Goal: Information Seeking & Learning: Learn about a topic

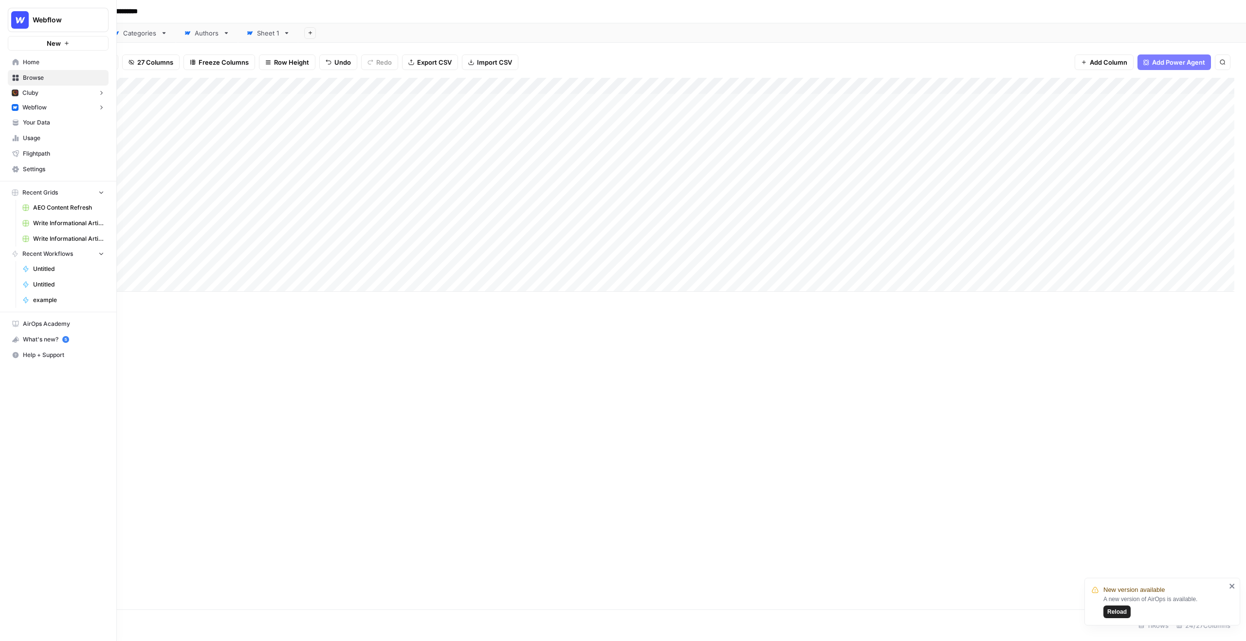
click at [47, 105] on button "Webflow" at bounding box center [58, 107] width 101 height 15
click at [46, 124] on span "Insights" at bounding box center [68, 122] width 72 height 9
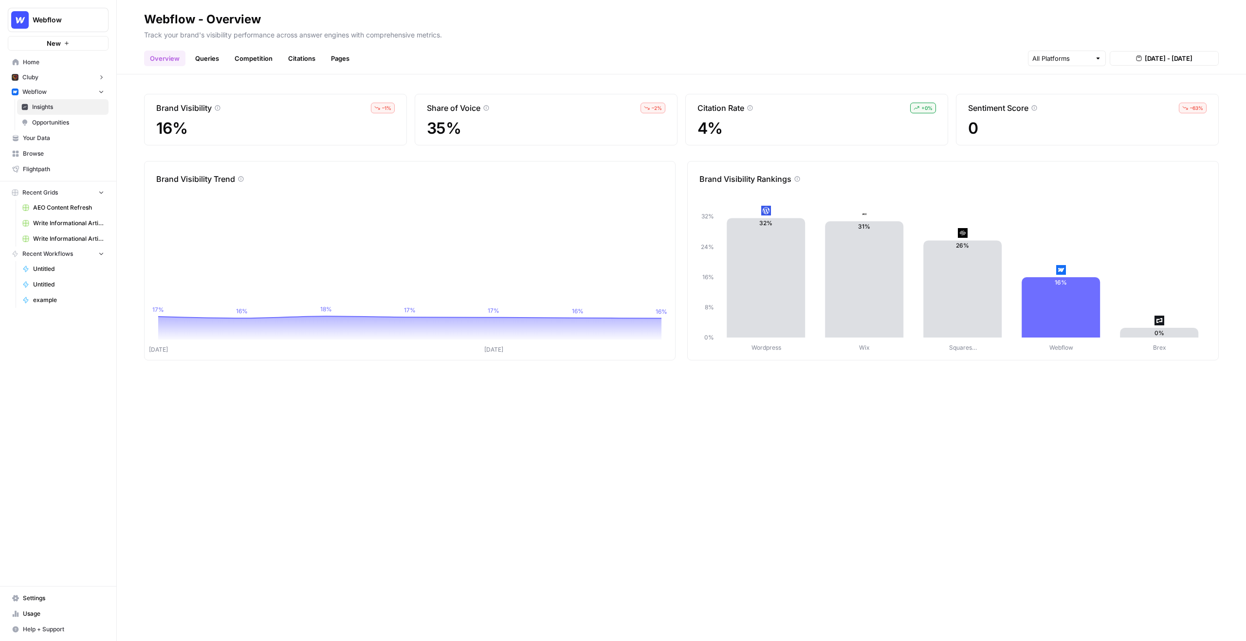
click at [212, 59] on link "Queries" at bounding box center [207, 59] width 36 height 16
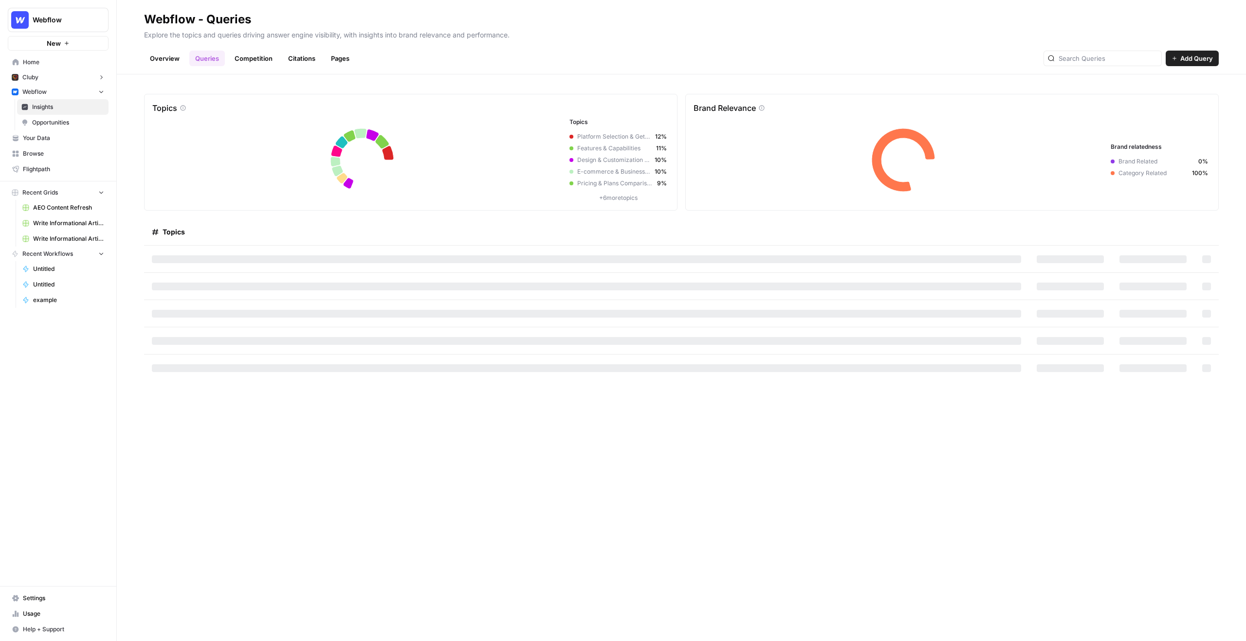
click at [248, 53] on link "Competition" at bounding box center [254, 59] width 50 height 16
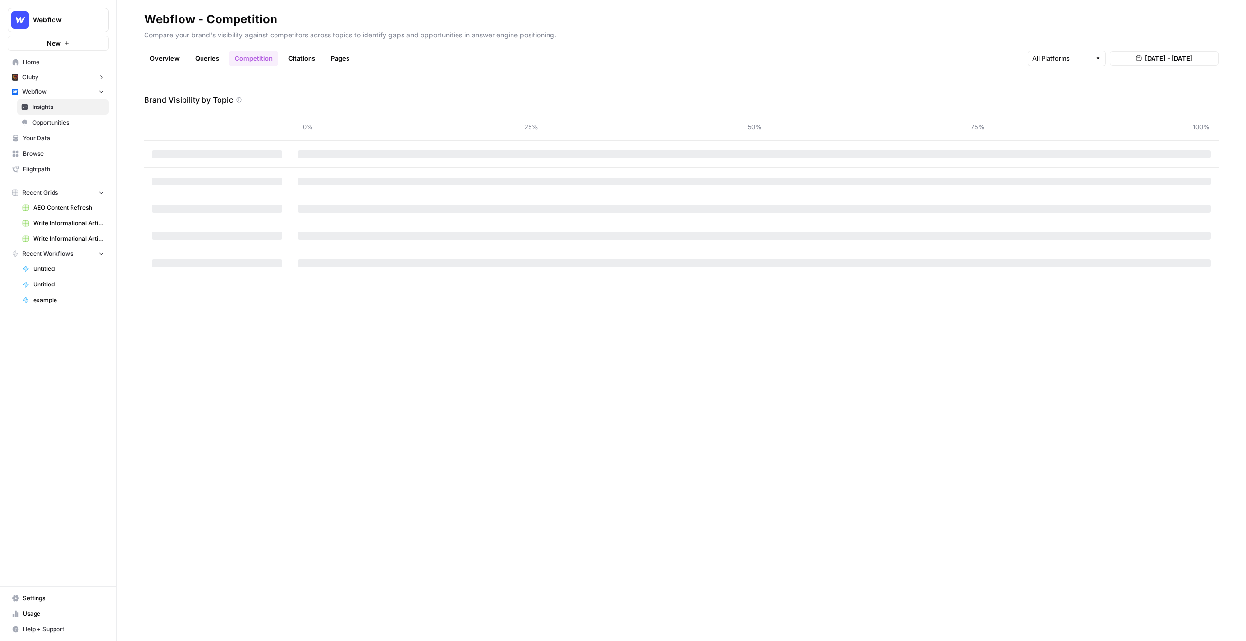
click at [198, 56] on link "Queries" at bounding box center [207, 59] width 36 height 16
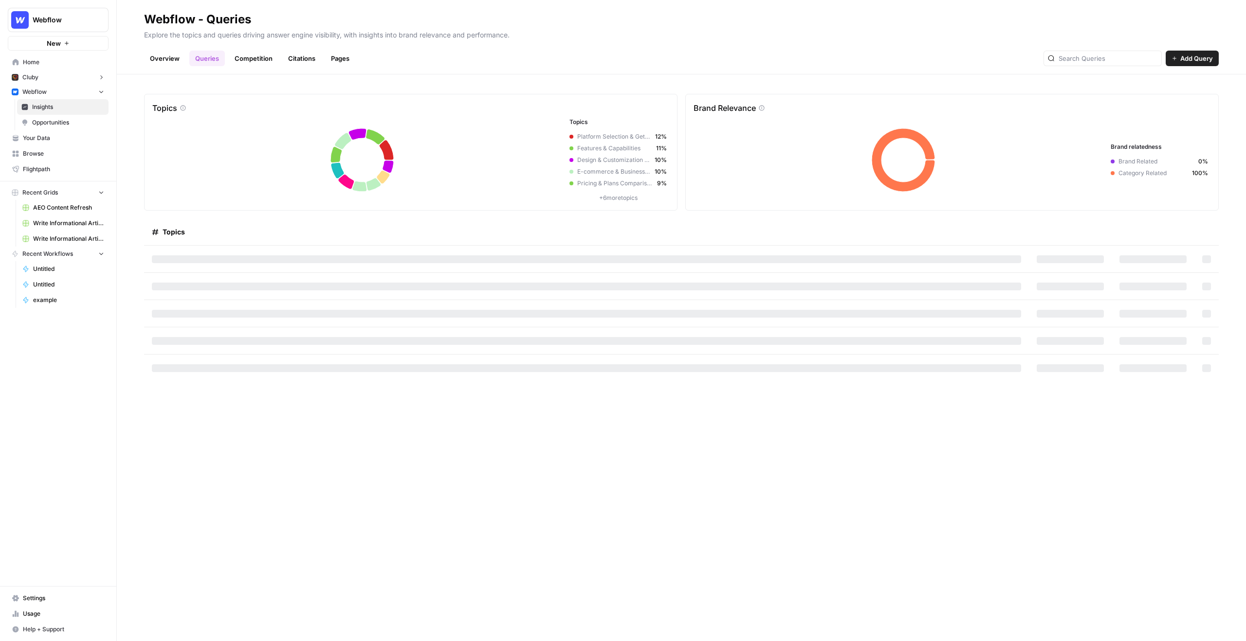
click at [262, 60] on link "Competition" at bounding box center [254, 59] width 50 height 16
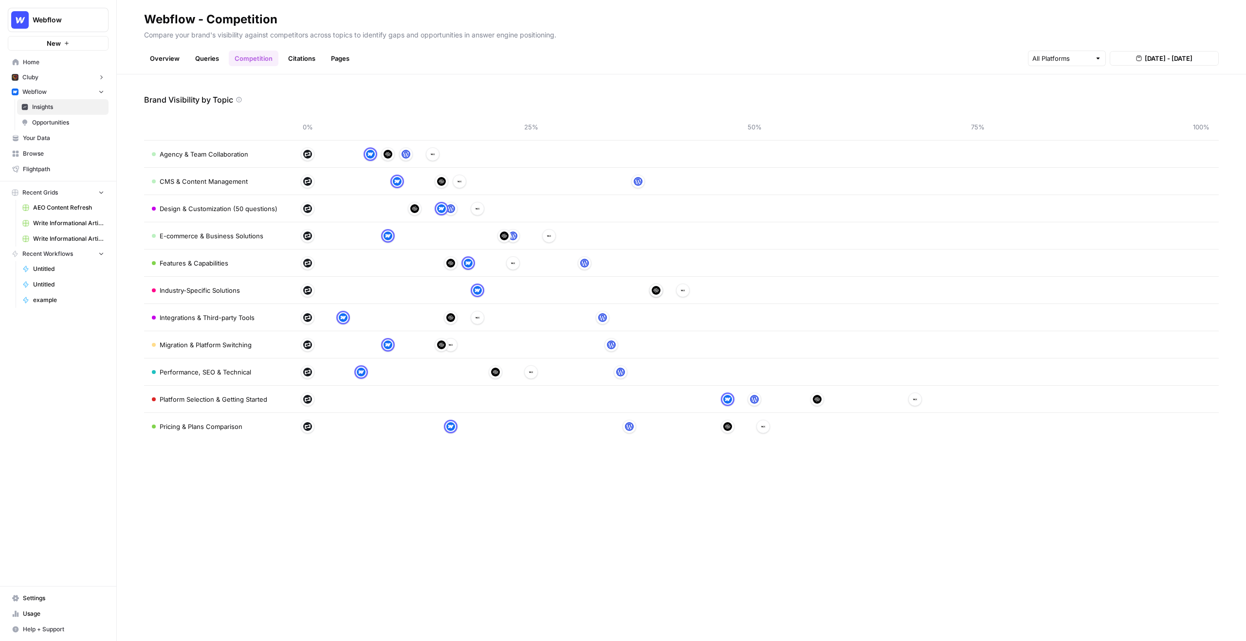
click at [303, 56] on link "Citations" at bounding box center [301, 59] width 39 height 16
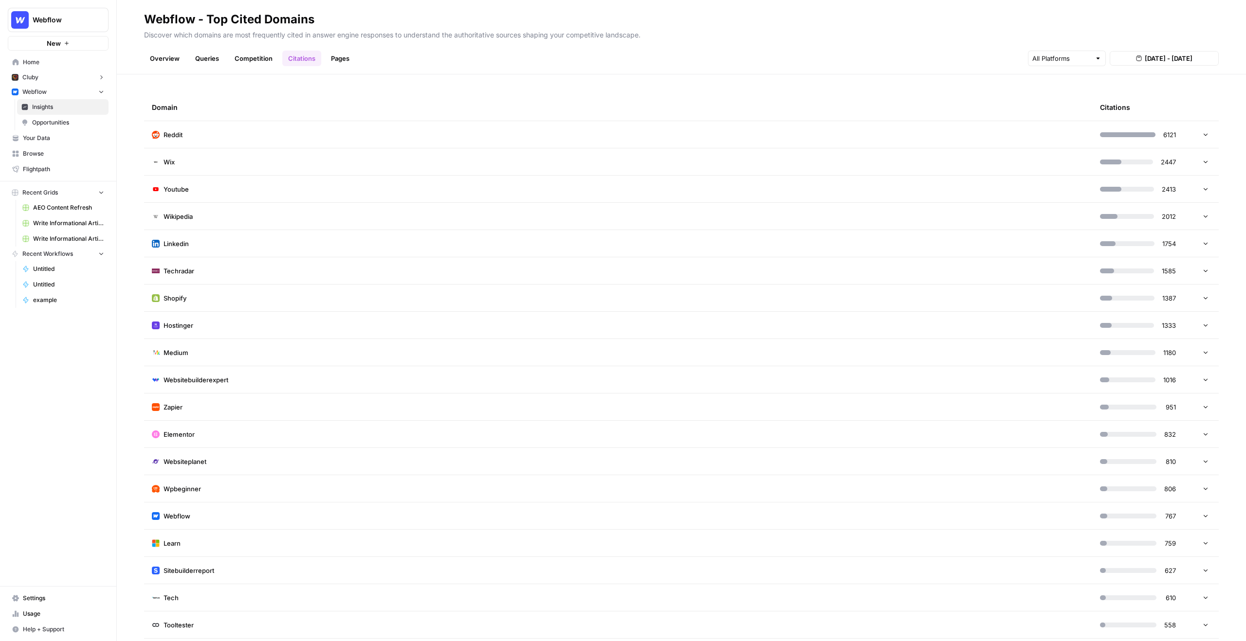
click at [338, 53] on link "Pages" at bounding box center [340, 59] width 30 height 16
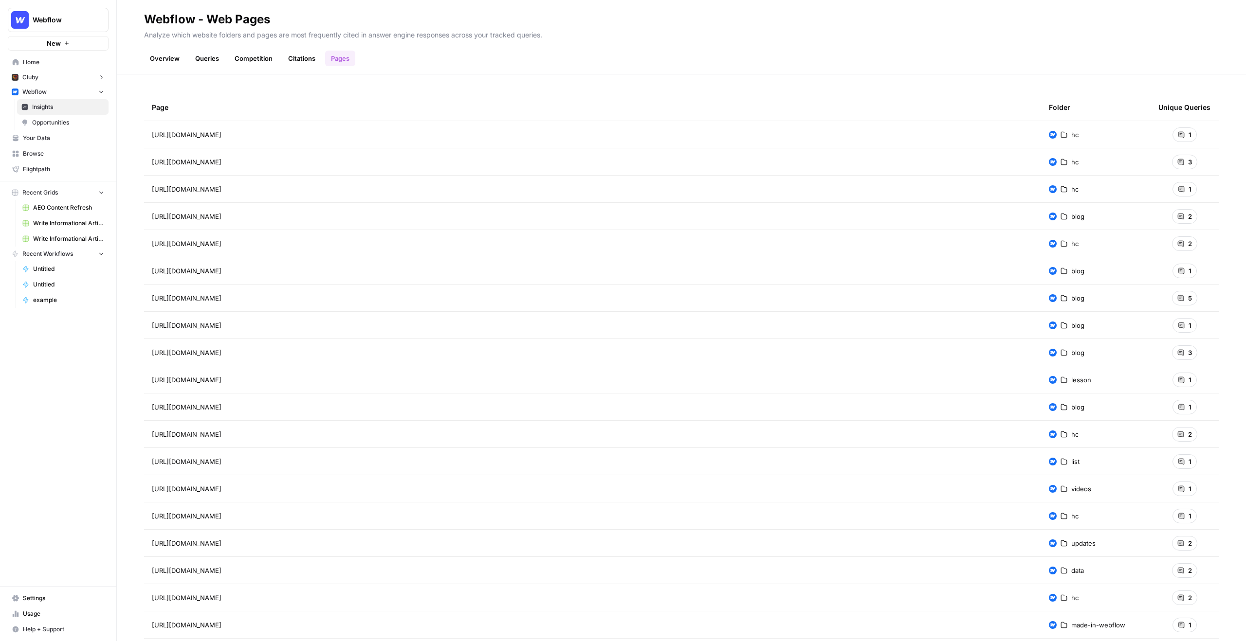
click at [1188, 136] on div "1" at bounding box center [1184, 134] width 24 height 15
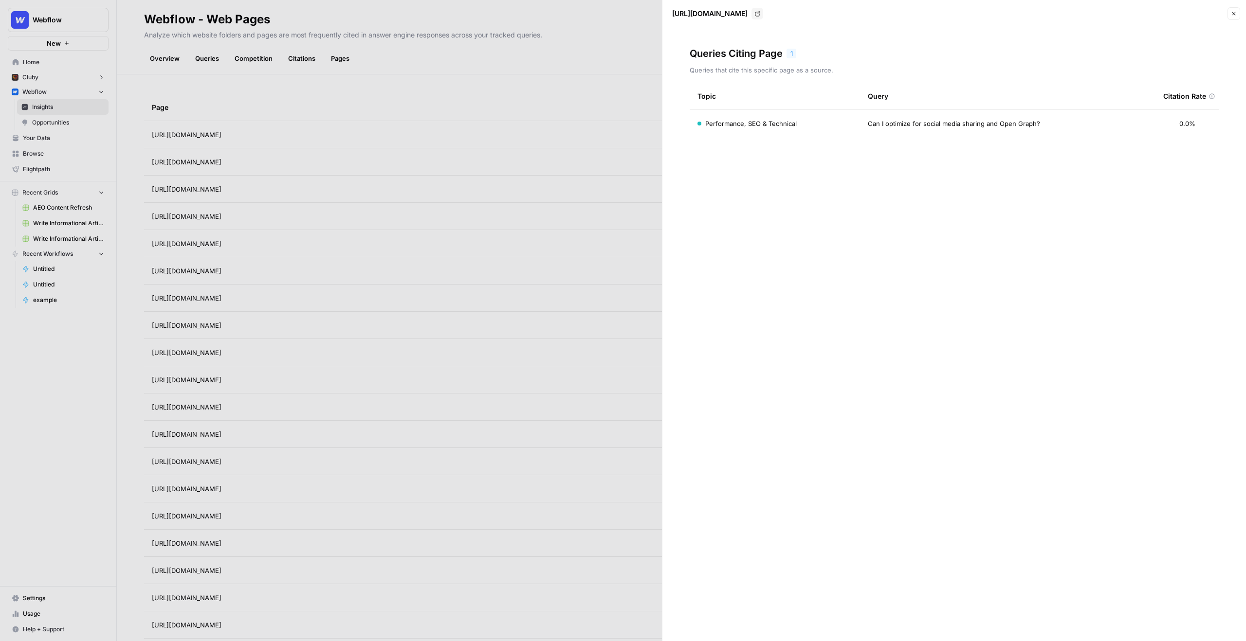
click at [561, 92] on div at bounding box center [623, 320] width 1246 height 641
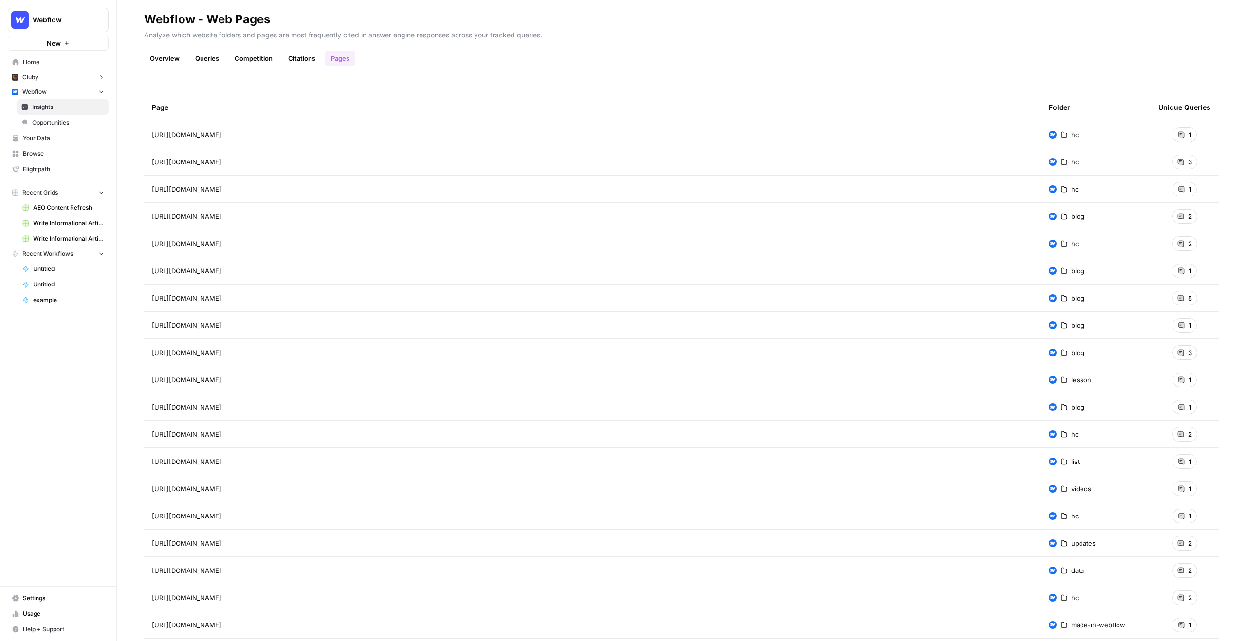
click at [159, 57] on link "Overview" at bounding box center [164, 59] width 41 height 16
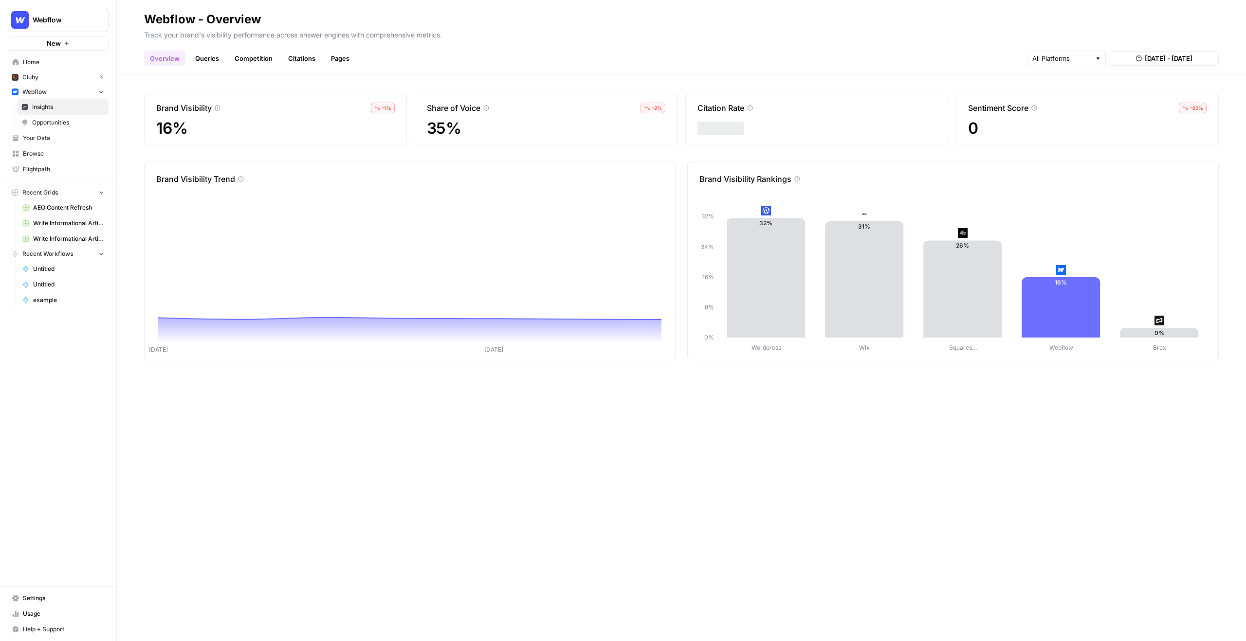
click at [210, 58] on link "Queries" at bounding box center [207, 59] width 36 height 16
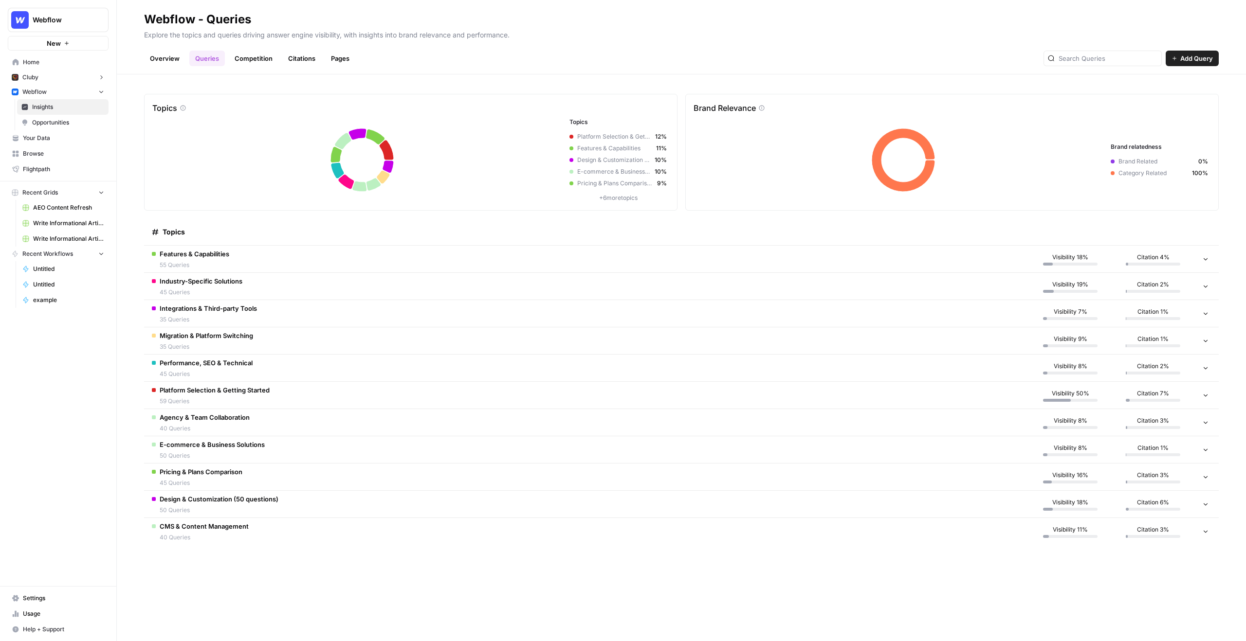
click at [235, 258] on td "Features & Capabilities 55 Queries" at bounding box center [586, 259] width 885 height 27
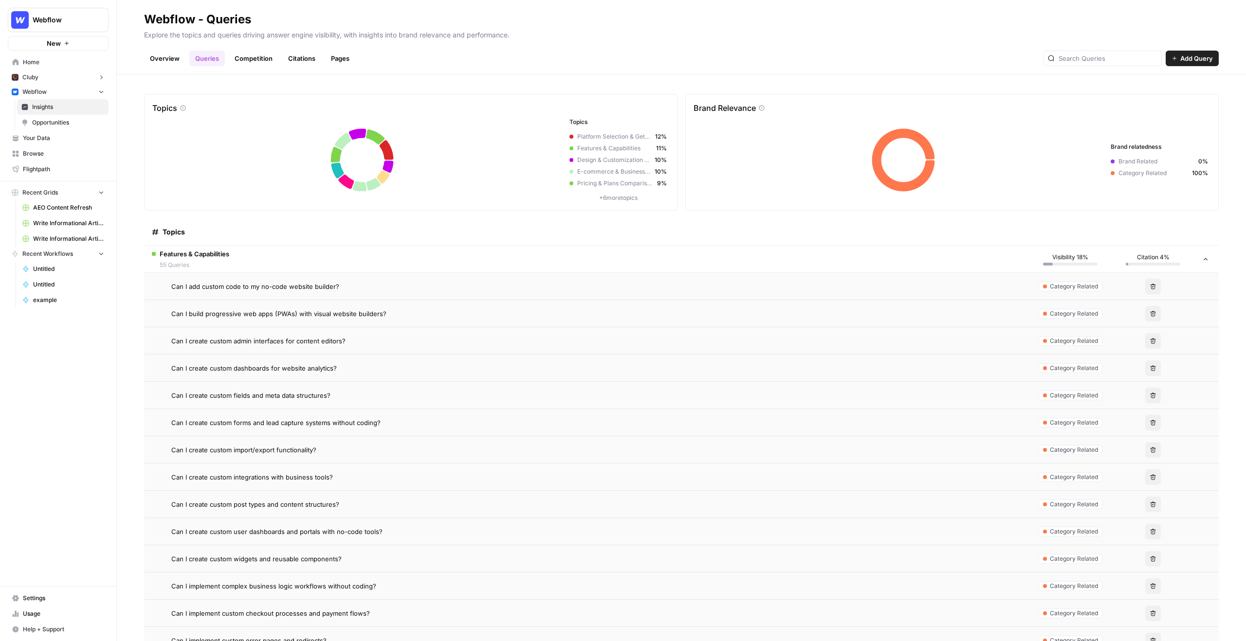
click at [261, 290] on span "Can I add custom code to my no-code website builder?" at bounding box center [255, 287] width 168 height 10
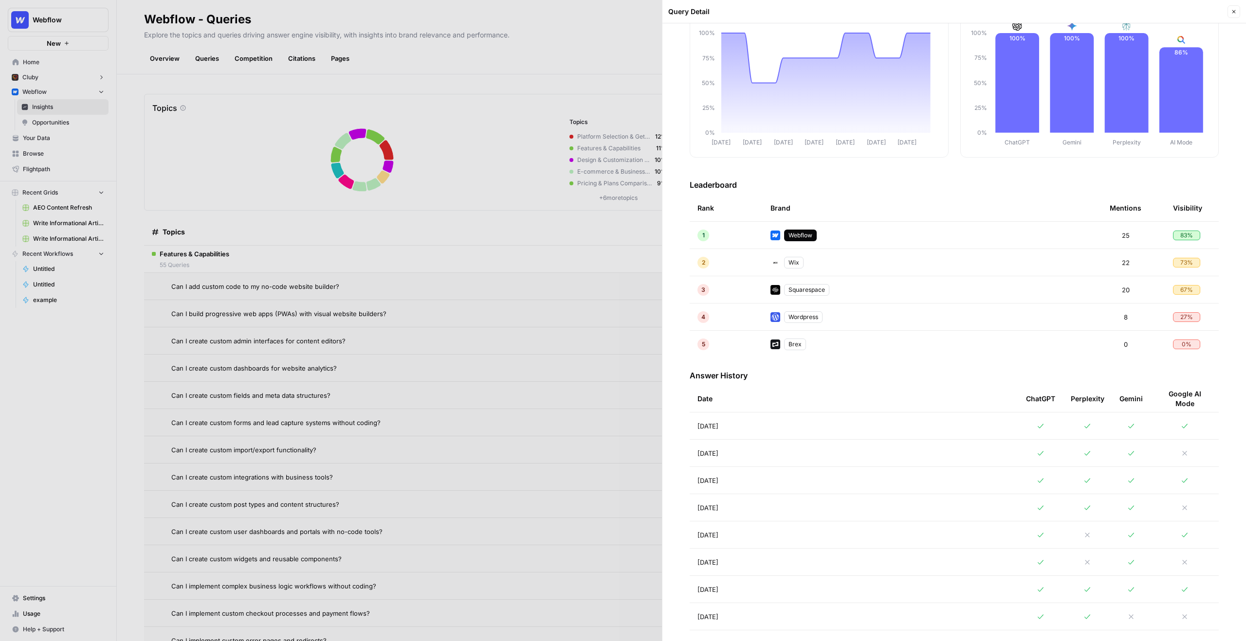
scroll to position [182, 0]
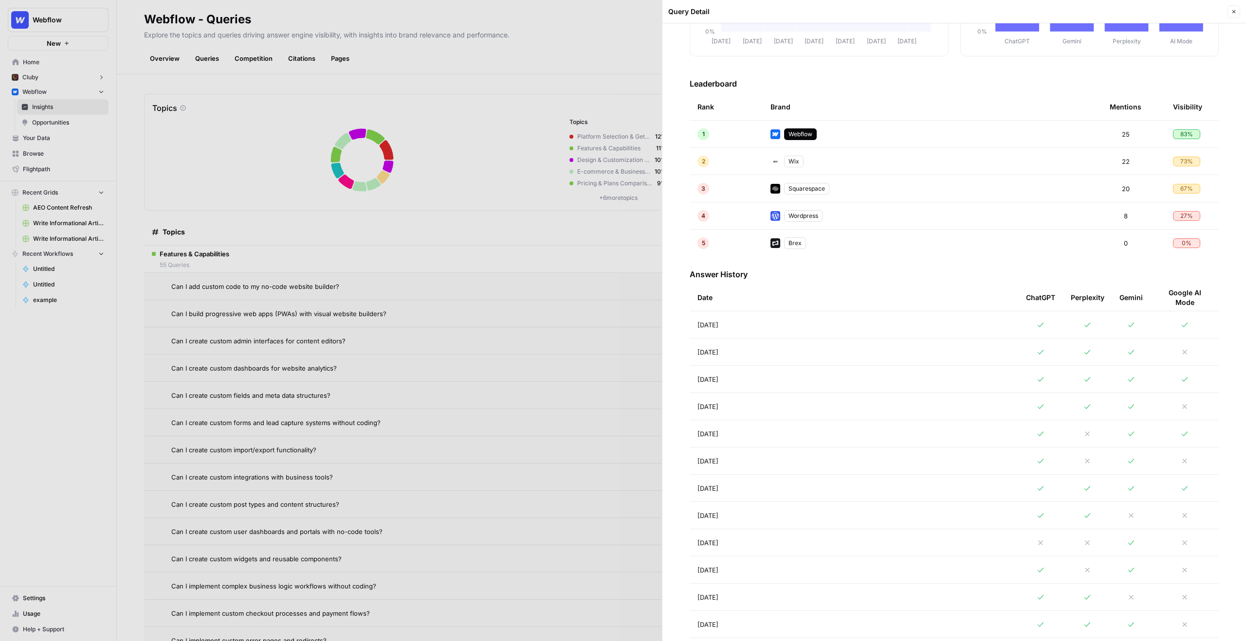
click at [948, 321] on td "Aug 20, 2025" at bounding box center [853, 324] width 328 height 27
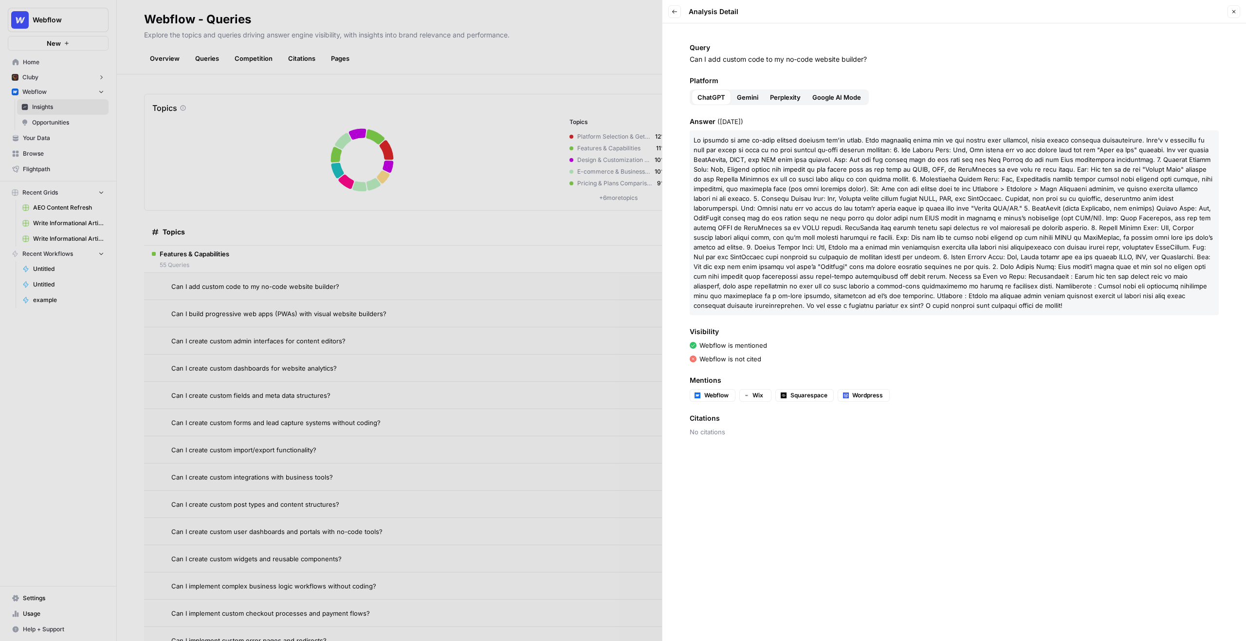
click at [679, 9] on button "Back" at bounding box center [674, 11] width 13 height 13
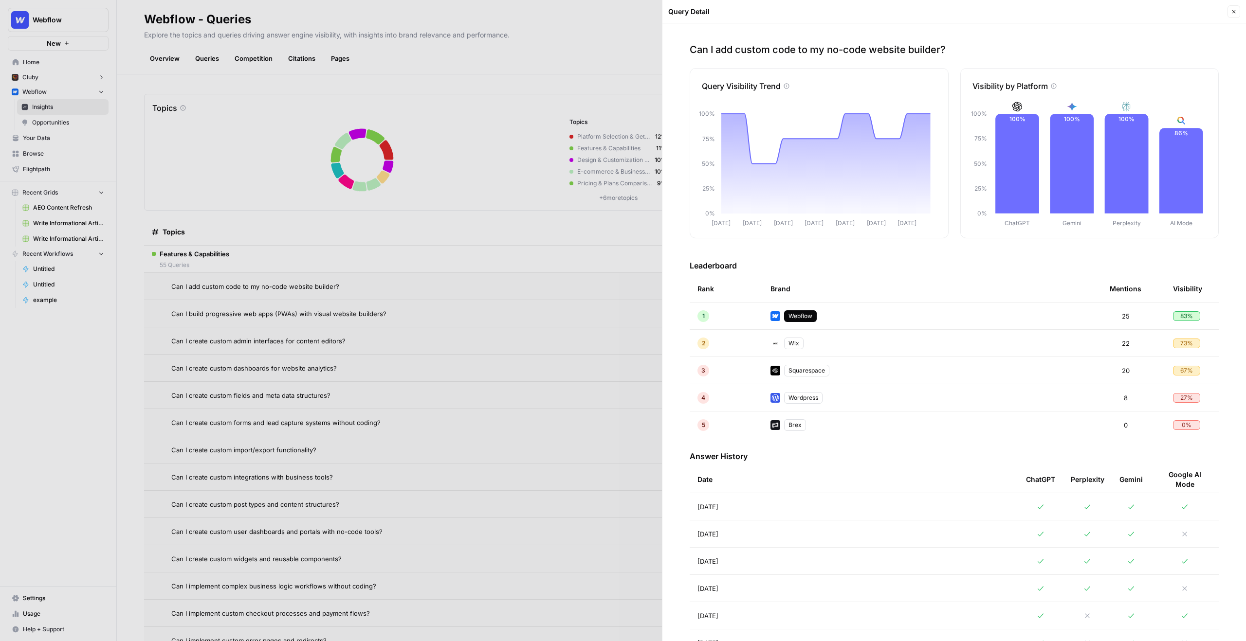
click at [486, 260] on div at bounding box center [623, 320] width 1246 height 641
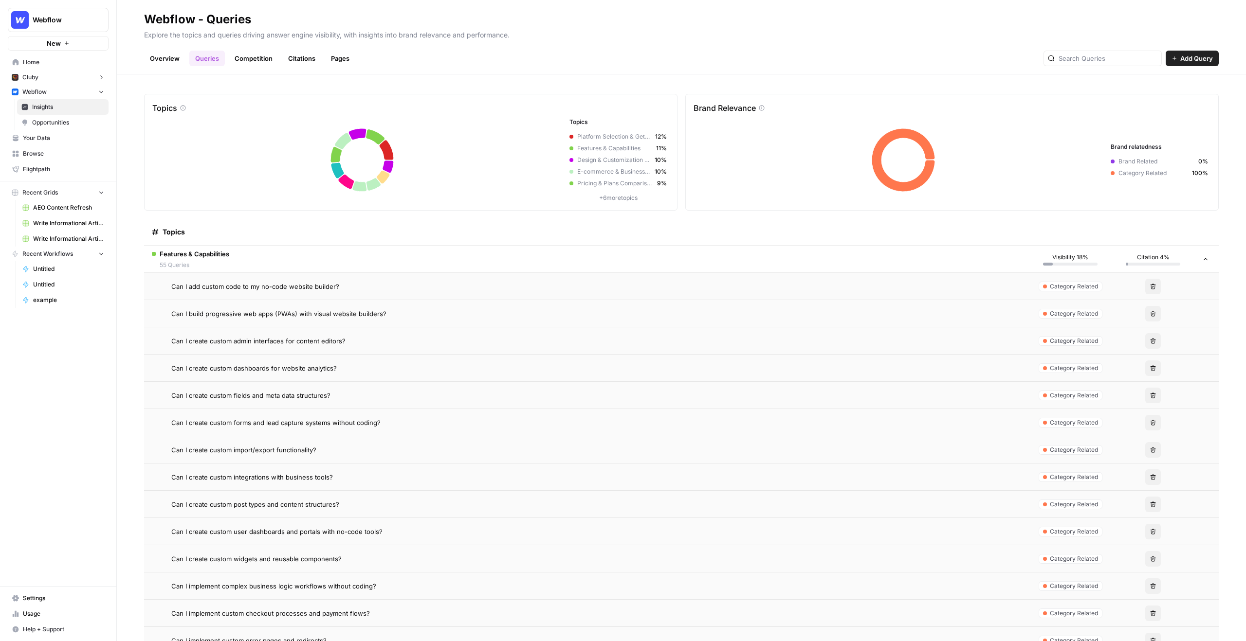
click at [61, 118] on span "Opportunities" at bounding box center [68, 122] width 72 height 9
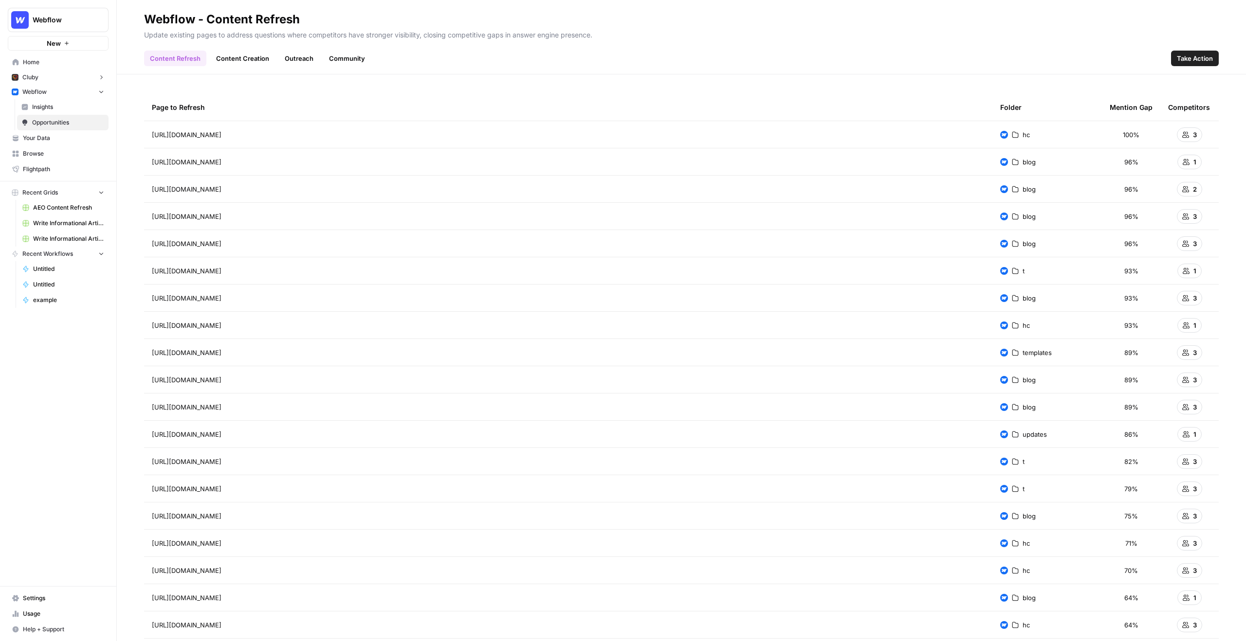
click at [1149, 137] on div "100%" at bounding box center [1130, 135] width 43 height 10
click at [1188, 161] on icon at bounding box center [1185, 162] width 7 height 7
click at [1188, 161] on icon at bounding box center [1185, 162] width 7 height 6
click at [759, 153] on td "https://webflow.com/blog/image-optimization-for-web Go to page" at bounding box center [568, 161] width 848 height 27
click at [220, 163] on span "https://webflow.com/blog/image-optimization-for-web" at bounding box center [187, 162] width 70 height 10
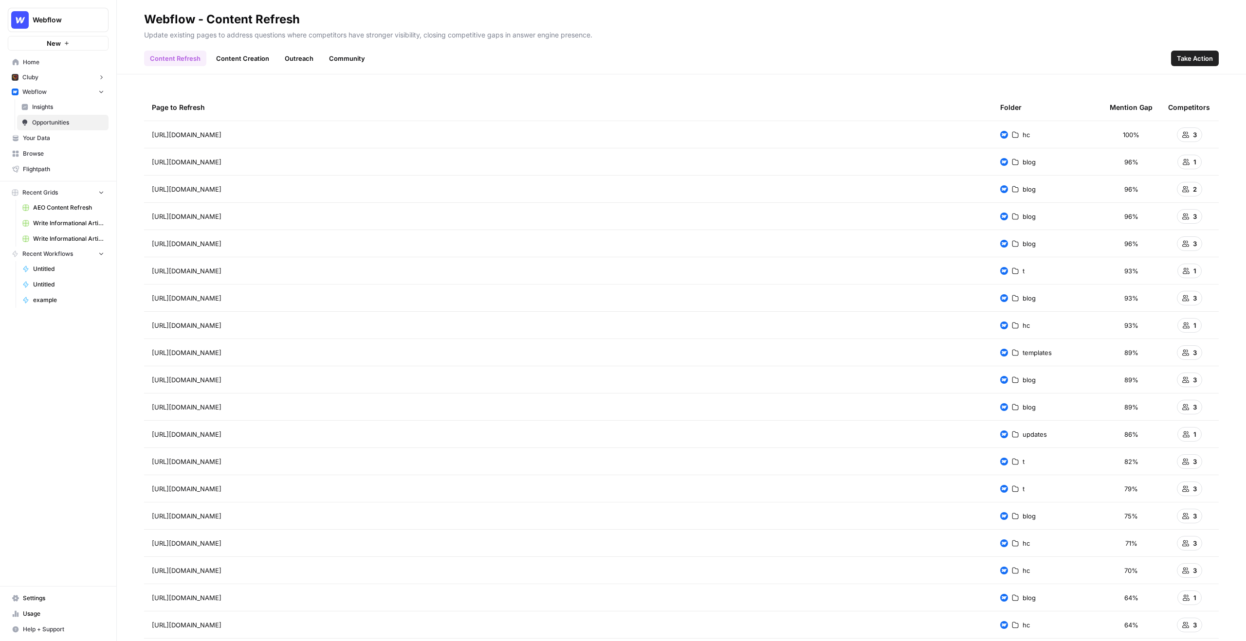
click at [241, 159] on link "Go to page" at bounding box center [235, 162] width 12 height 12
click at [1015, 162] on icon at bounding box center [1015, 162] width 7 height 7
click at [1184, 163] on icon at bounding box center [1185, 162] width 7 height 7
click at [1185, 135] on icon at bounding box center [1185, 134] width 7 height 6
click at [244, 52] on link "Content Creation" at bounding box center [242, 59] width 65 height 16
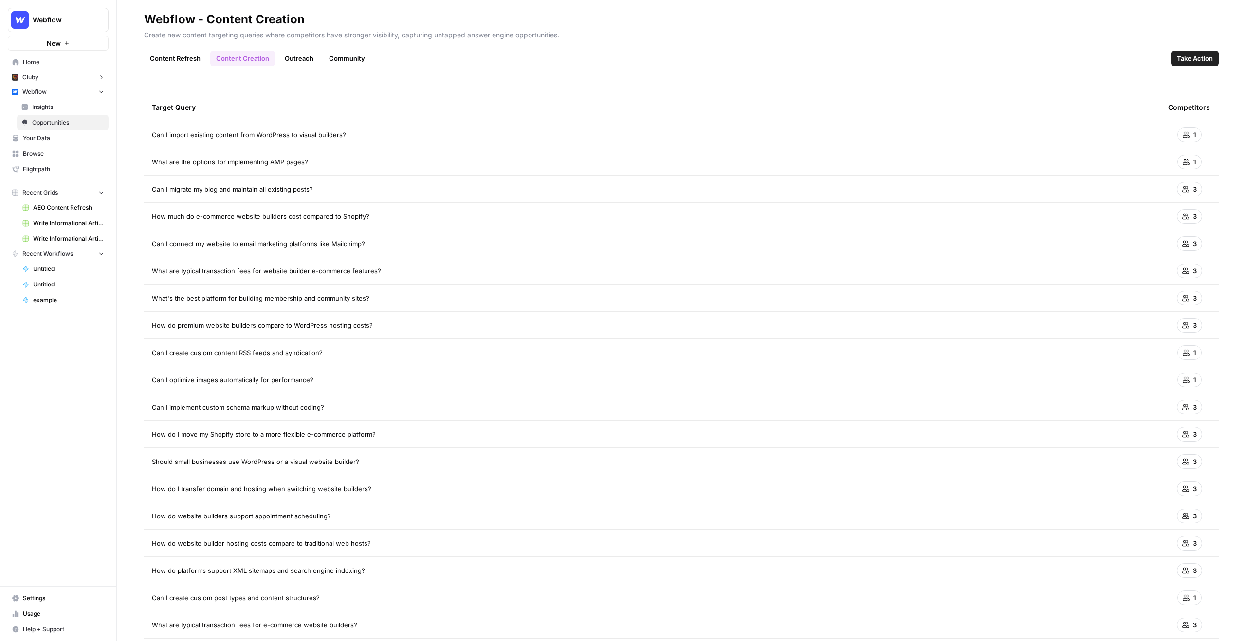
click at [315, 132] on span "Can I import existing content from WordPress to visual builders?" at bounding box center [249, 135] width 194 height 10
click at [315, 131] on span "Can I import existing content from WordPress to visual builders?" at bounding box center [249, 135] width 194 height 10
click at [310, 57] on link "Outreach" at bounding box center [299, 59] width 40 height 16
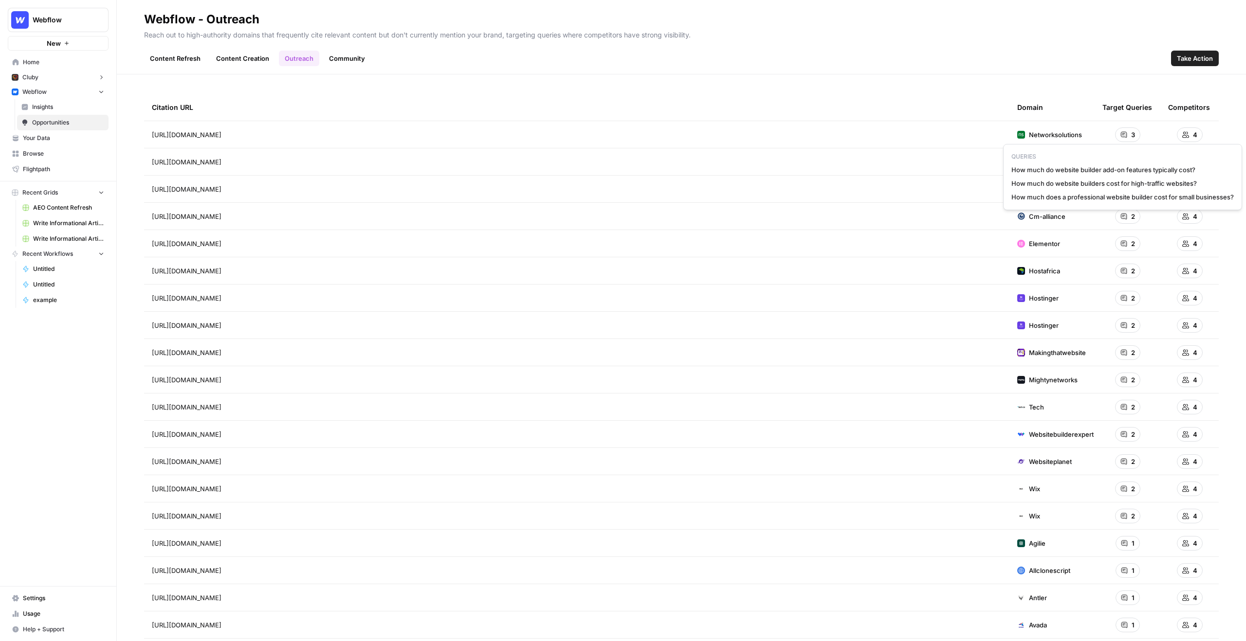
click at [1127, 134] on div "3" at bounding box center [1127, 134] width 25 height 15
click at [356, 57] on link "Community" at bounding box center [347, 59] width 48 height 16
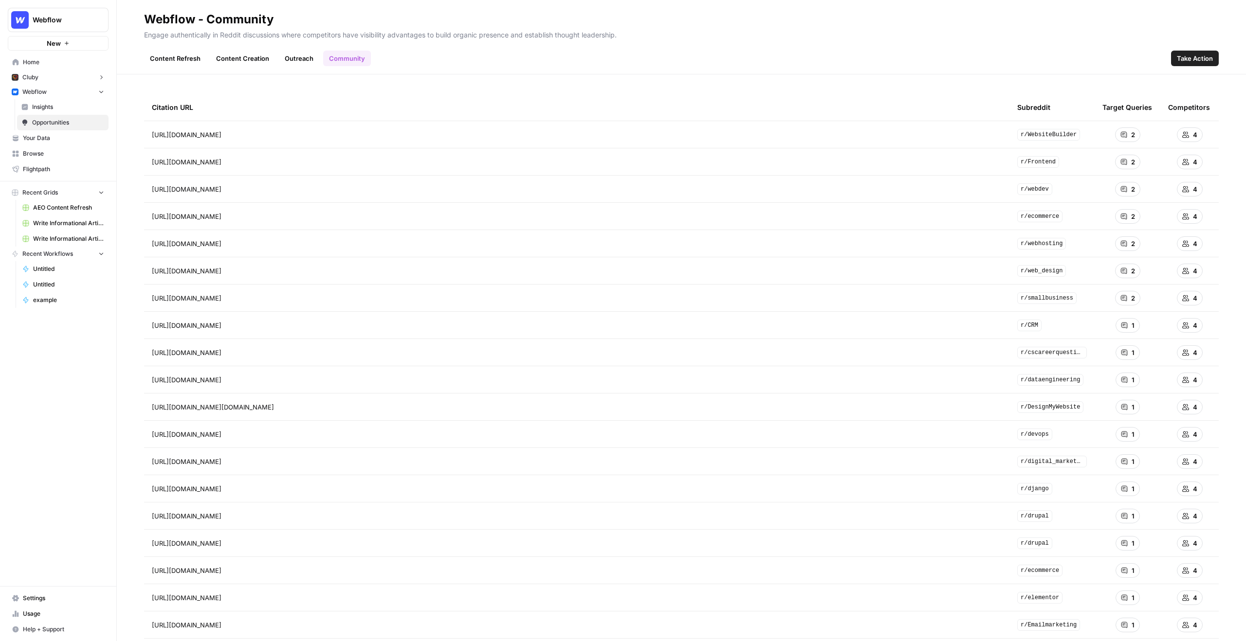
click at [189, 57] on link "Content Refresh" at bounding box center [175, 59] width 62 height 16
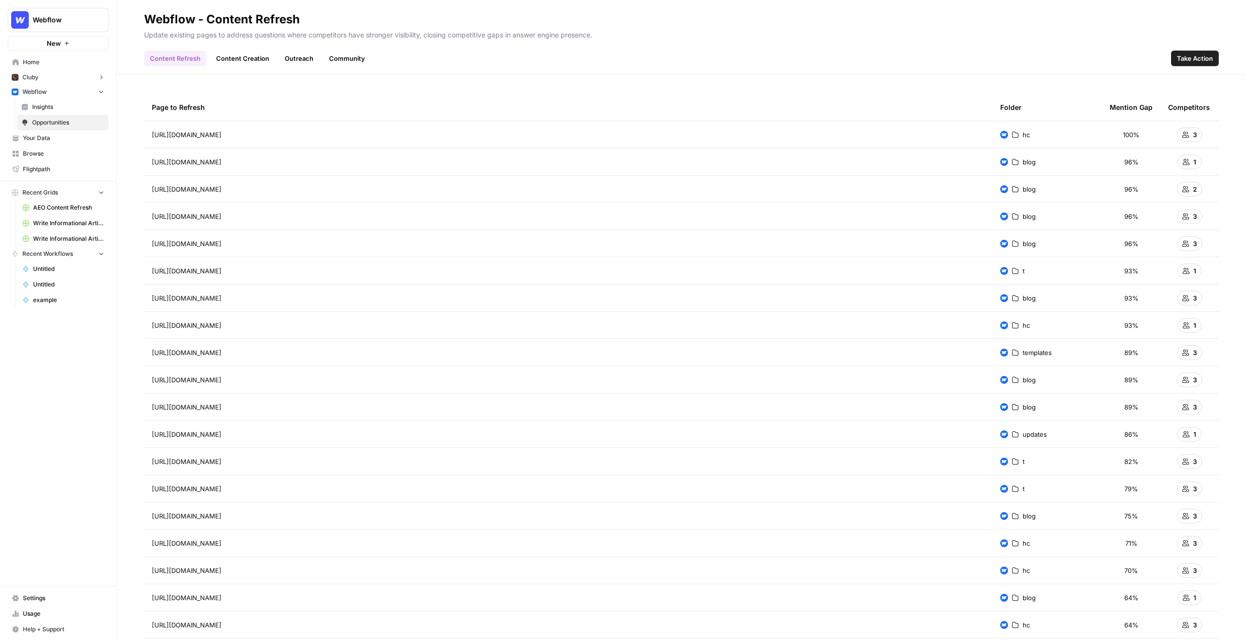
click at [61, 112] on link "Insights" at bounding box center [62, 107] width 91 height 16
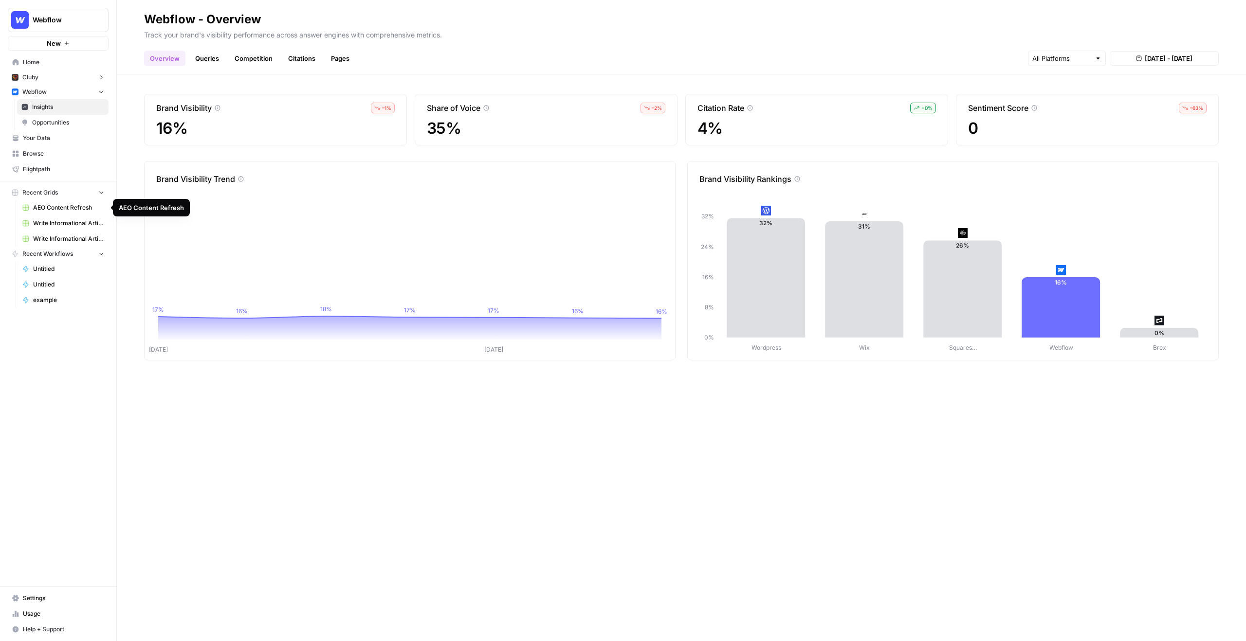
click at [77, 207] on span "AEO Content Refresh" at bounding box center [68, 207] width 71 height 9
click at [80, 189] on button "Recent Grids" at bounding box center [58, 192] width 101 height 15
click at [65, 155] on span "Browse" at bounding box center [63, 153] width 81 height 9
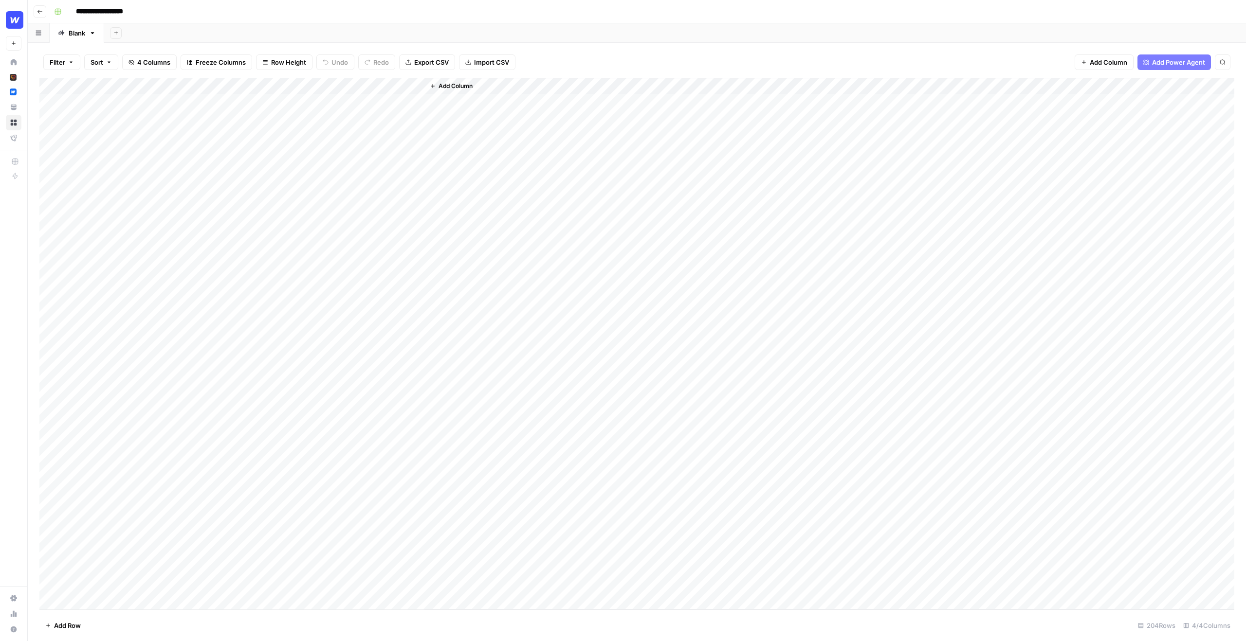
click at [314, 87] on div "Add Column" at bounding box center [636, 344] width 1194 height 532
click at [312, 171] on span "Configure Inputs" at bounding box center [310, 168] width 85 height 10
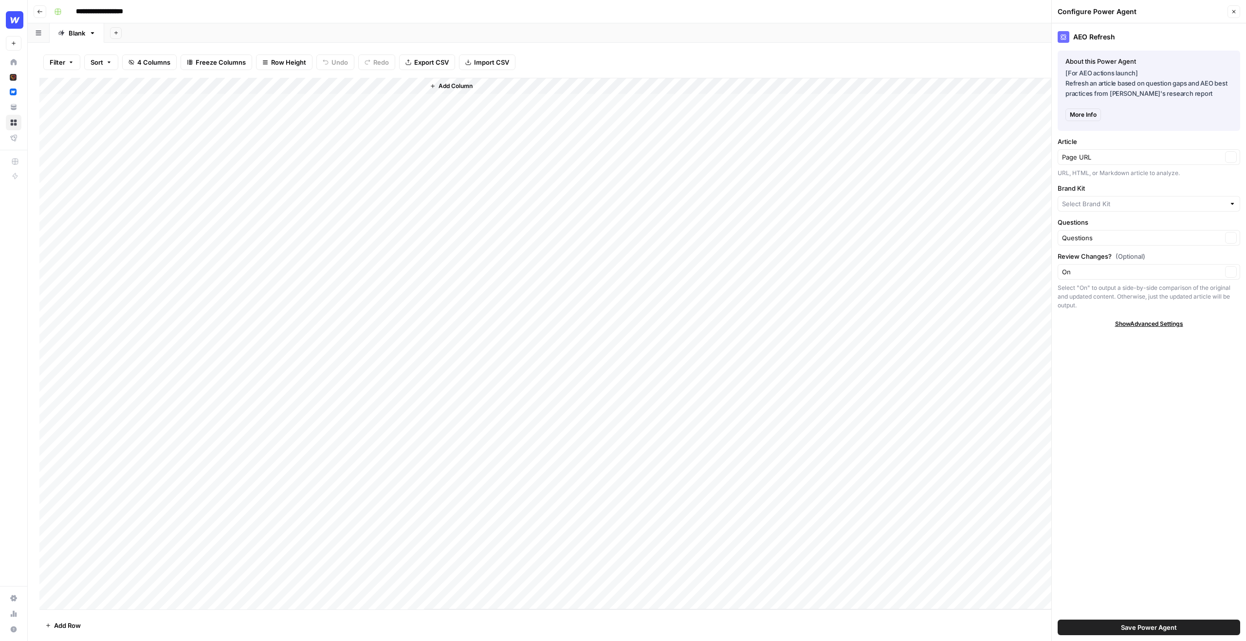
type input "Webflow"
click at [316, 89] on div "Add Column" at bounding box center [636, 344] width 1194 height 532
click at [308, 84] on div at bounding box center [293, 87] width 88 height 19
click at [953, 3] on header "**********" at bounding box center [637, 11] width 1218 height 23
click at [1232, 7] on button "Close" at bounding box center [1233, 11] width 13 height 13
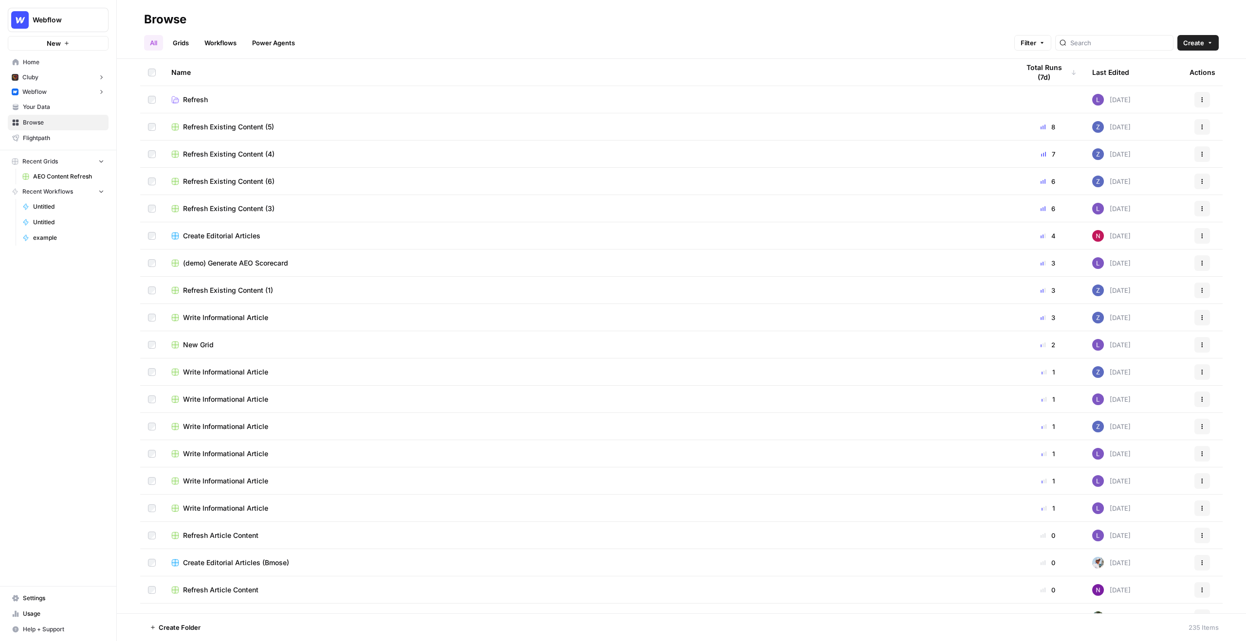
click at [292, 125] on div "Refresh Existing Content (5)" at bounding box center [587, 127] width 832 height 10
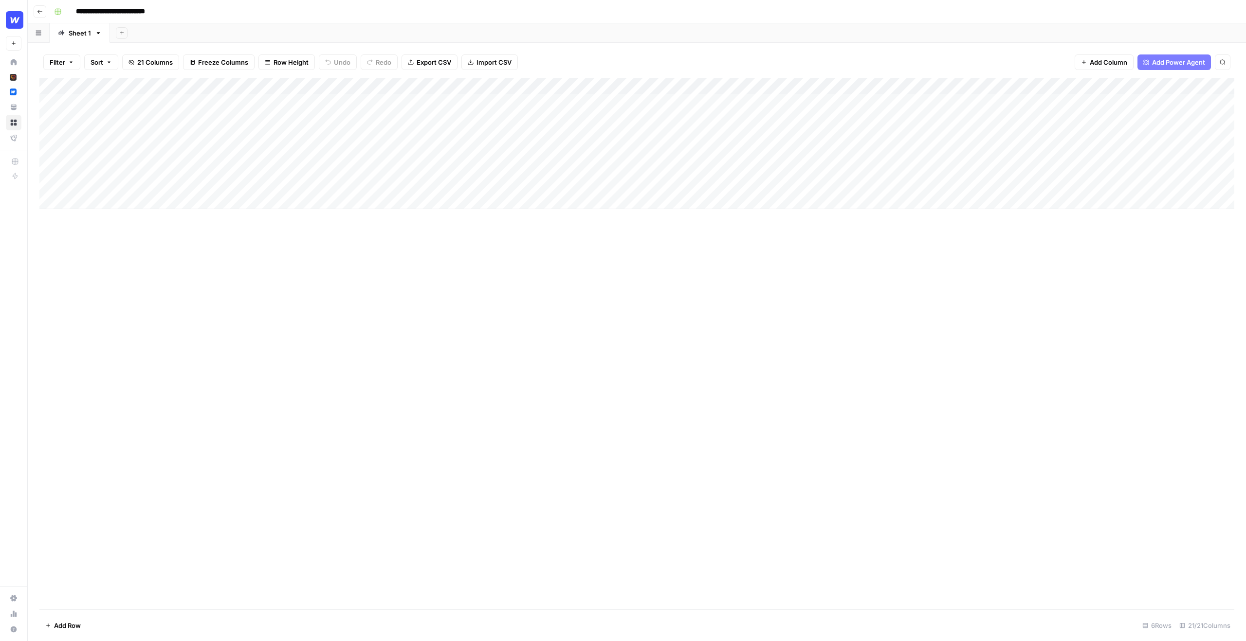
click at [664, 84] on div "Add Column" at bounding box center [636, 143] width 1194 height 131
click at [667, 83] on div at bounding box center [643, 87] width 88 height 19
click at [781, 262] on div "Add Column" at bounding box center [636, 344] width 1194 height 532
click at [839, 84] on div "Add Column" at bounding box center [636, 143] width 1194 height 131
click at [1064, 273] on div "Add Column" at bounding box center [636, 344] width 1194 height 532
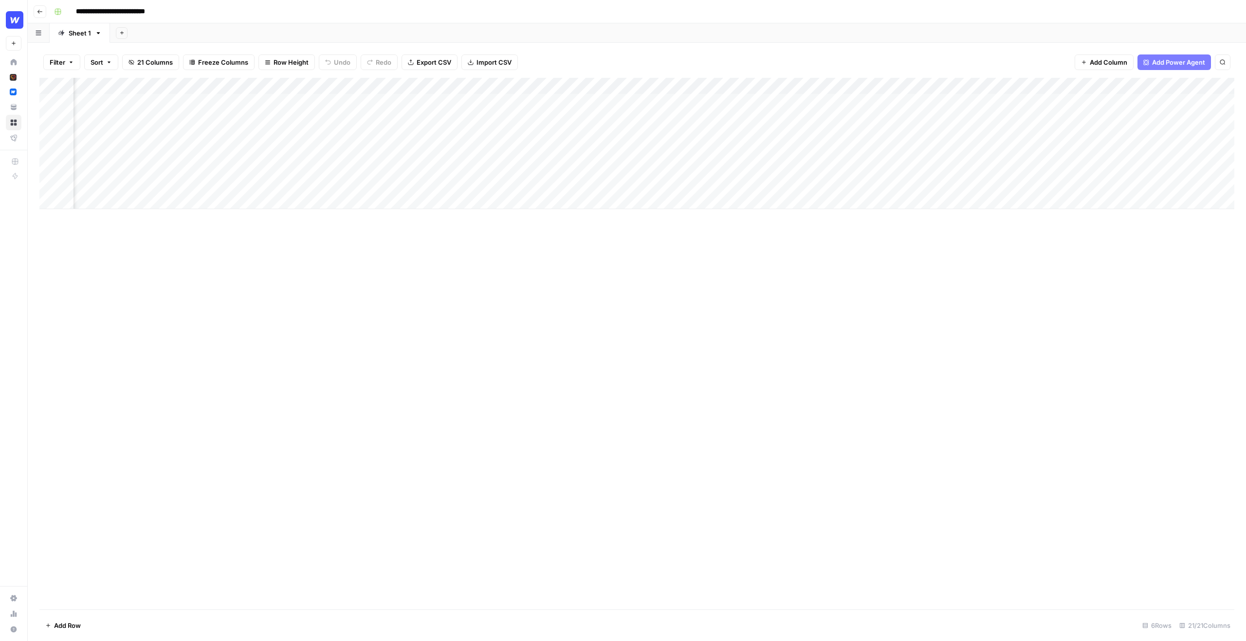
scroll to position [0, 61]
click at [690, 100] on div "Add Column" at bounding box center [636, 143] width 1194 height 131
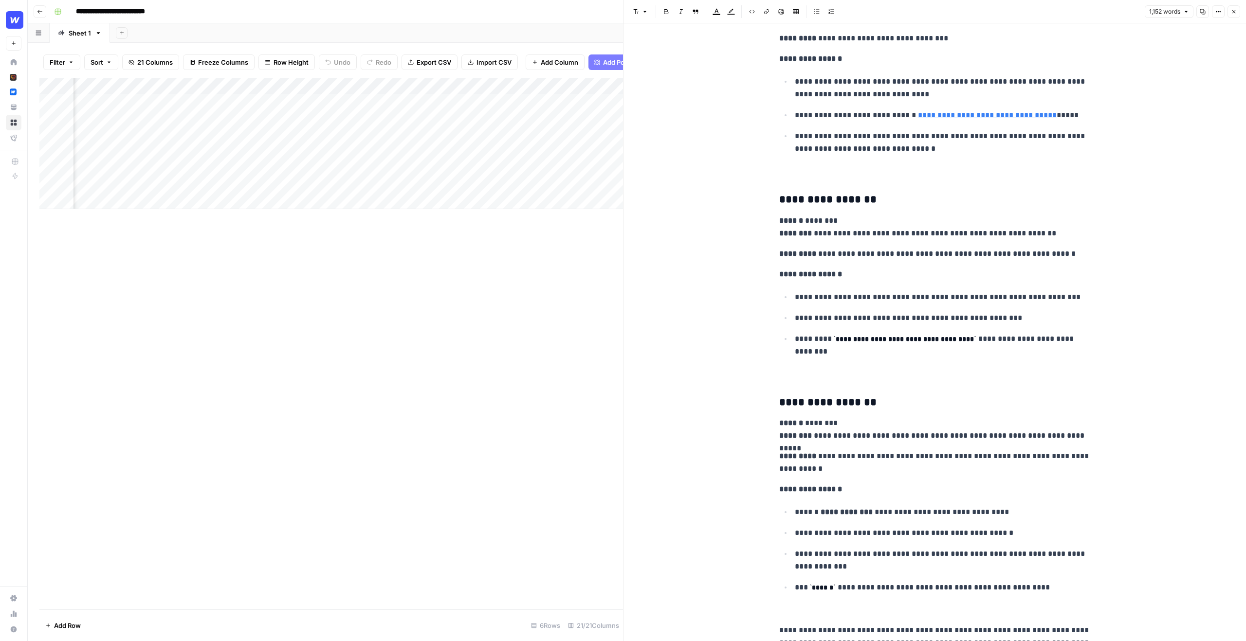
scroll to position [2922, 0]
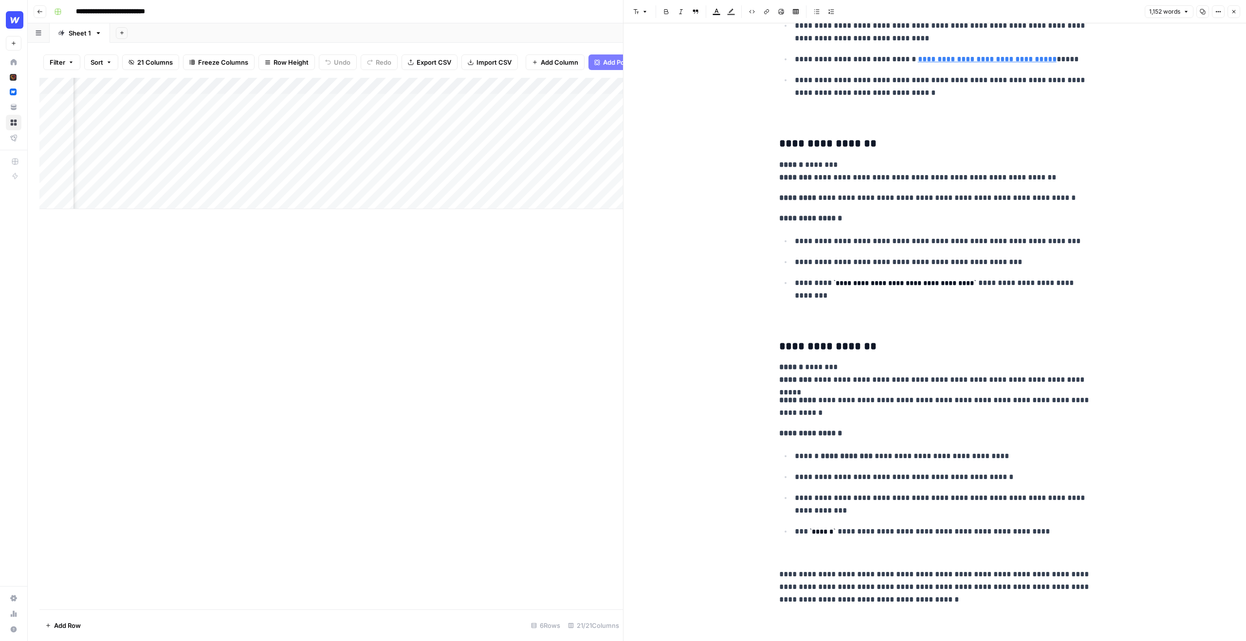
click at [583, 442] on div "Add Column" at bounding box center [330, 344] width 583 height 532
click at [1233, 10] on icon "button" at bounding box center [1234, 12] width 6 height 6
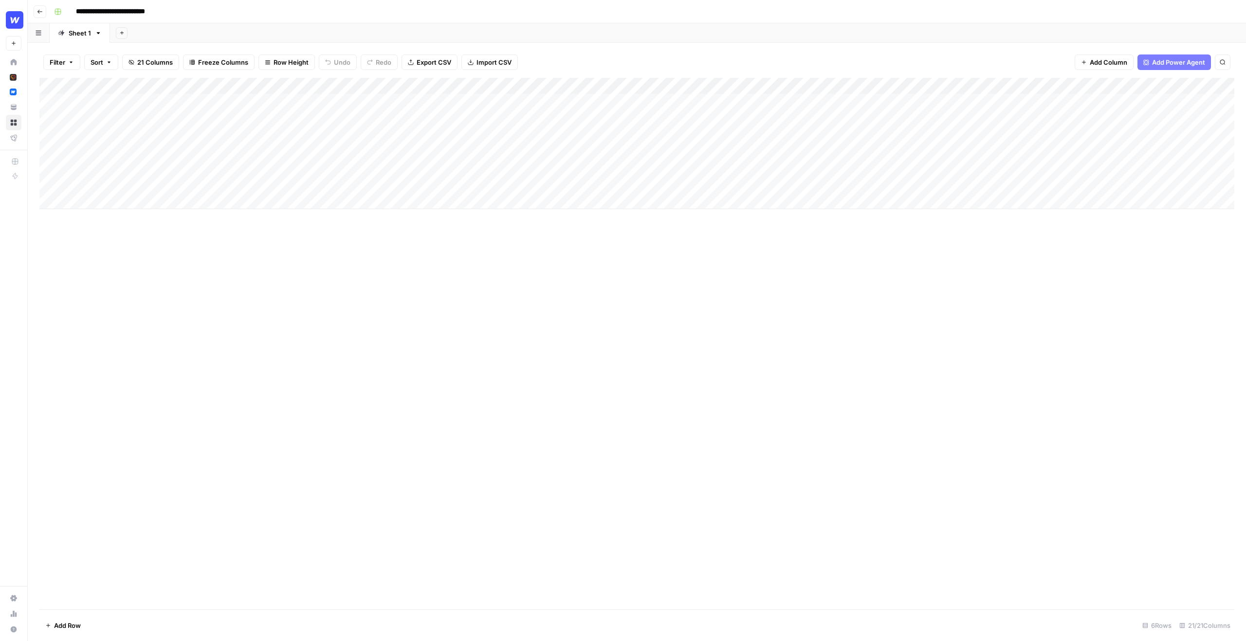
click at [1014, 85] on div "Add Column" at bounding box center [636, 143] width 1194 height 131
click at [1007, 71] on div "Filter Sort 21 Columns Freeze Columns Row Height Undo Redo Export CSV Import CS…" at bounding box center [636, 62] width 1194 height 31
click at [1055, 87] on div "Add Column" at bounding box center [636, 143] width 1194 height 131
click at [1031, 60] on div "Filter Sort 21 Columns Freeze Columns Row Height Undo Redo Export CSV Import CS…" at bounding box center [636, 62] width 1194 height 31
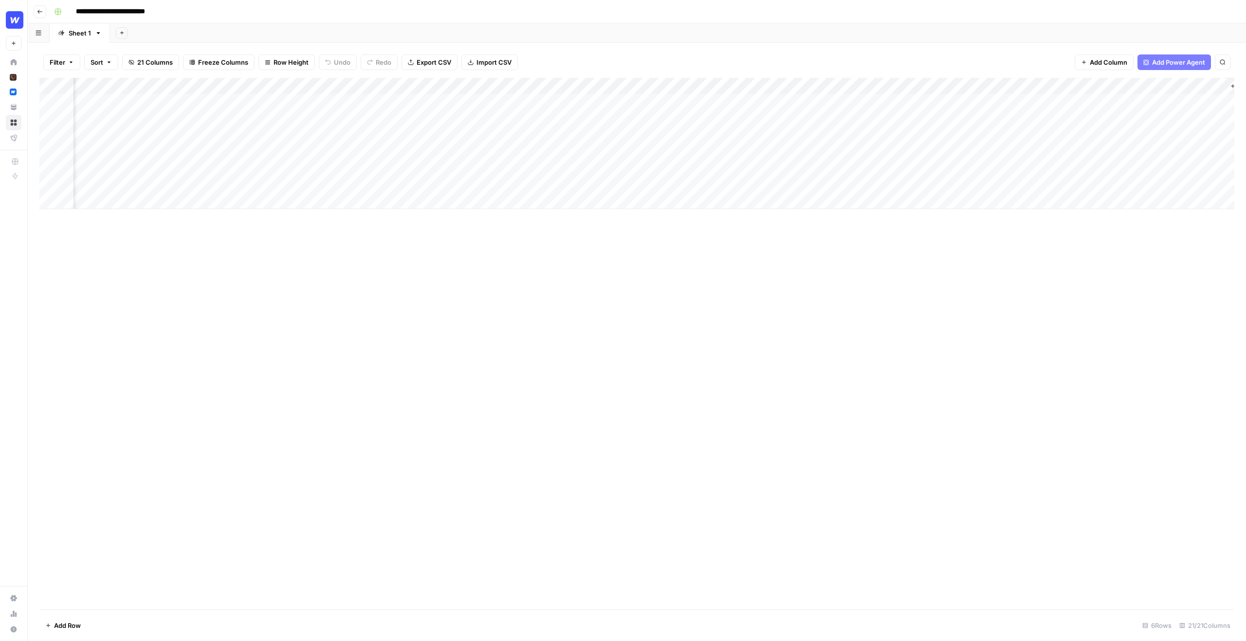
scroll to position [0, 733]
click at [863, 89] on div "Add Column" at bounding box center [636, 143] width 1194 height 131
click at [880, 40] on div "Add Sheet" at bounding box center [678, 32] width 1136 height 19
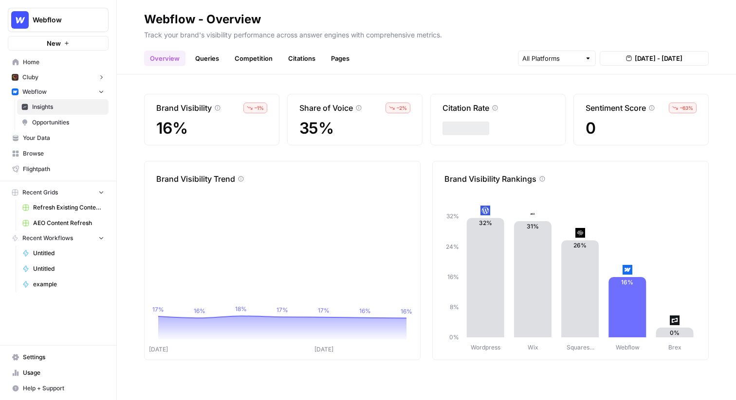
click at [55, 123] on span "Opportunities" at bounding box center [68, 122] width 72 height 9
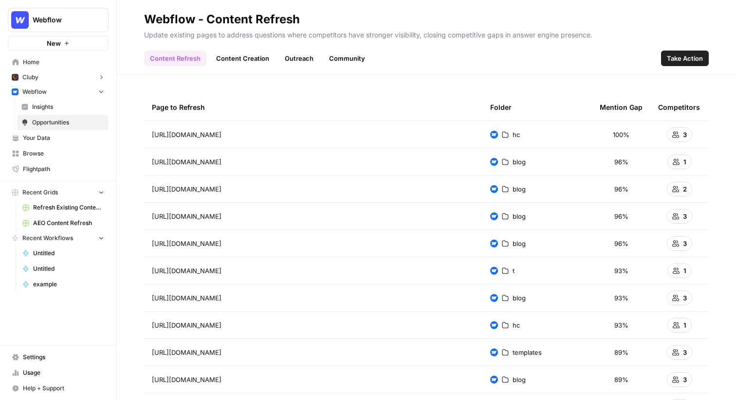
click at [35, 105] on span "Insights" at bounding box center [68, 107] width 72 height 9
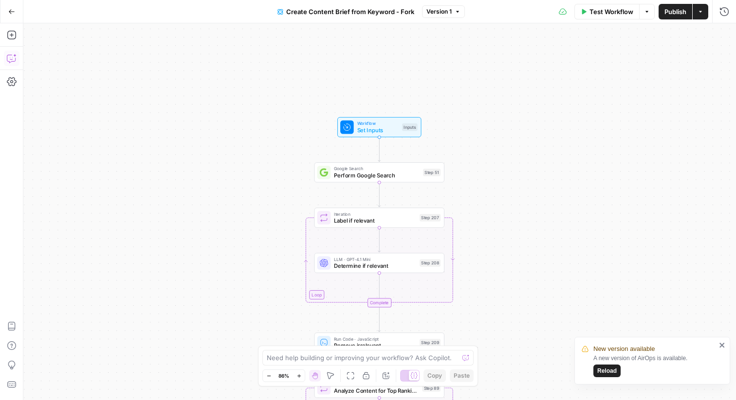
click at [11, 55] on icon "button" at bounding box center [12, 59] width 10 height 10
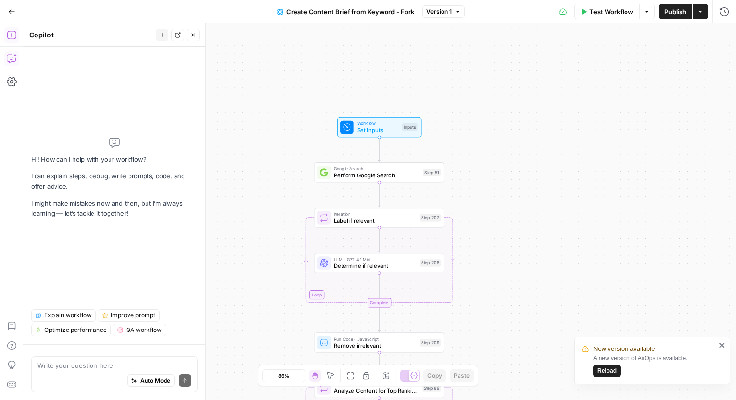
click at [12, 32] on icon "button" at bounding box center [12, 35] width 10 height 10
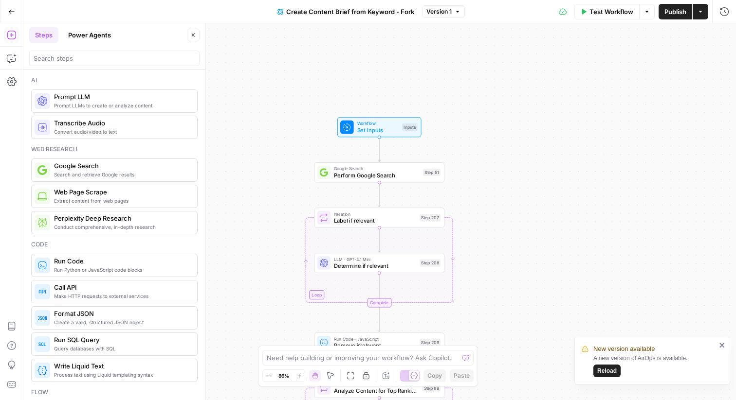
click at [103, 31] on button "Power Agents" at bounding box center [89, 35] width 54 height 16
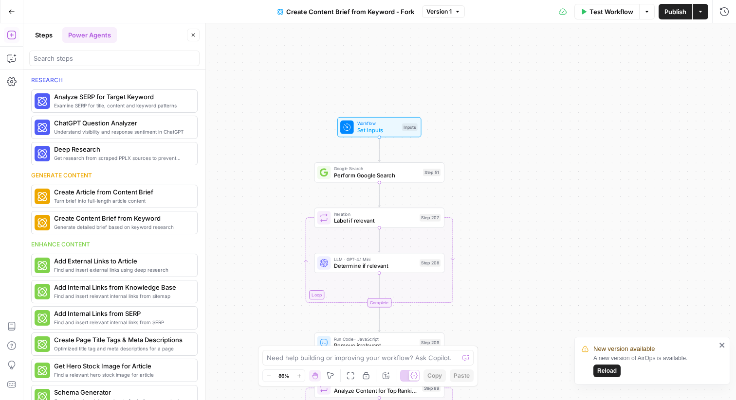
click at [43, 33] on button "Steps" at bounding box center [43, 35] width 29 height 16
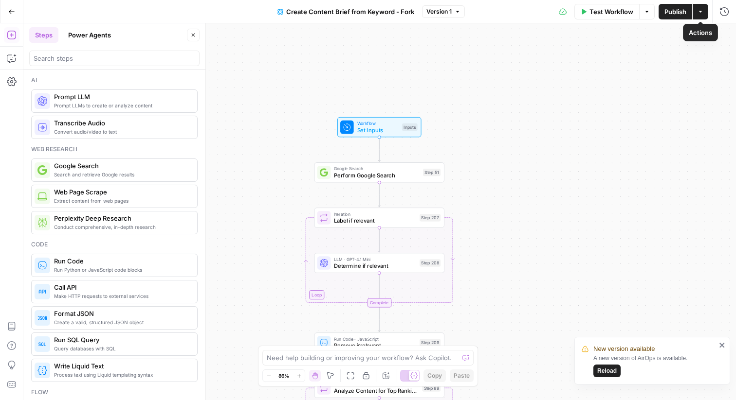
click at [706, 10] on button "Actions" at bounding box center [700, 12] width 16 height 16
click at [724, 16] on icon "button" at bounding box center [724, 11] width 9 height 9
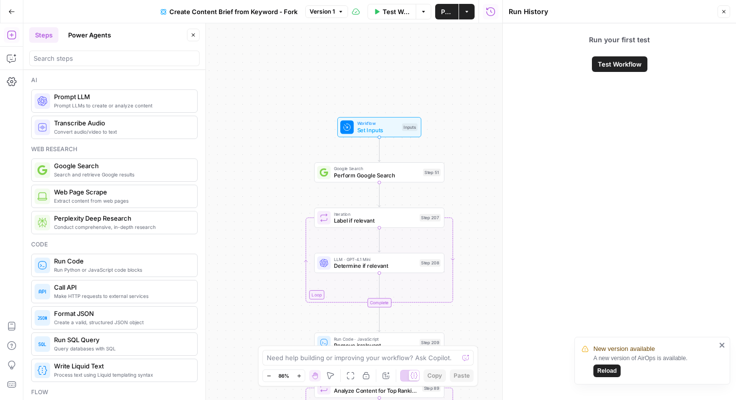
click at [720, 11] on button "Close" at bounding box center [723, 11] width 13 height 13
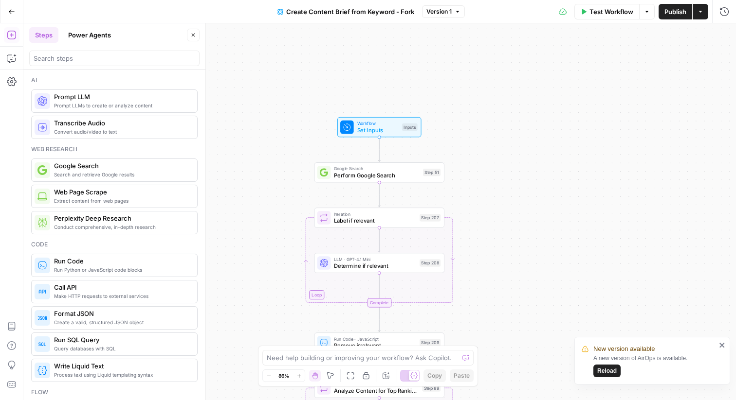
click at [646, 11] on icon "button" at bounding box center [646, 11] width 3 height 1
click at [559, 9] on icon at bounding box center [563, 12] width 8 height 8
click at [723, 347] on icon "close" at bounding box center [721, 345] width 5 height 5
click at [194, 38] on button "Close" at bounding box center [193, 35] width 13 height 13
